Goal: Information Seeking & Learning: Learn about a topic

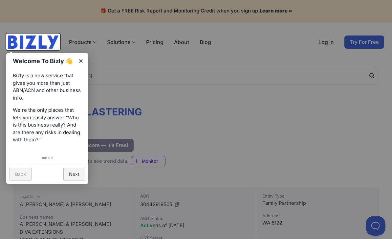
click at [18, 169] on link "Back" at bounding box center [21, 174] width 22 height 13
click at [78, 60] on link "×" at bounding box center [81, 60] width 15 height 15
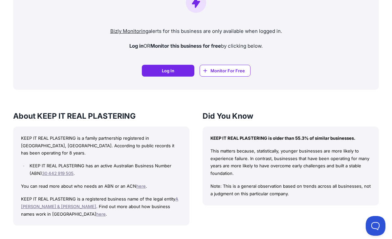
scroll to position [498, 0]
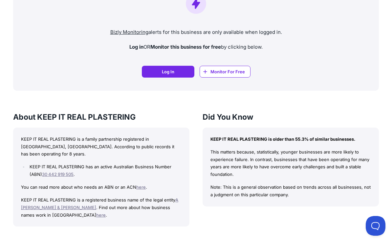
click at [29, 197] on link "A [PERSON_NAME] & [PERSON_NAME]" at bounding box center [99, 203] width 157 height 13
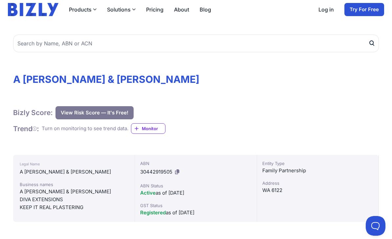
scroll to position [32, 0]
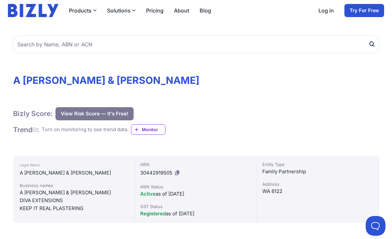
click at [139, 128] on icon at bounding box center [136, 129] width 5 height 7
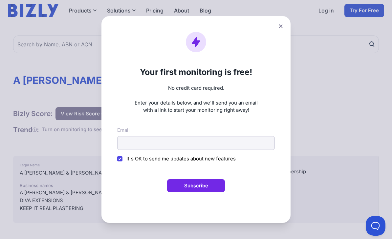
click at [280, 28] on icon at bounding box center [281, 26] width 4 height 4
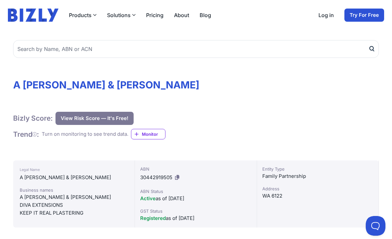
scroll to position [0, 0]
